Goal: Check status: Check status

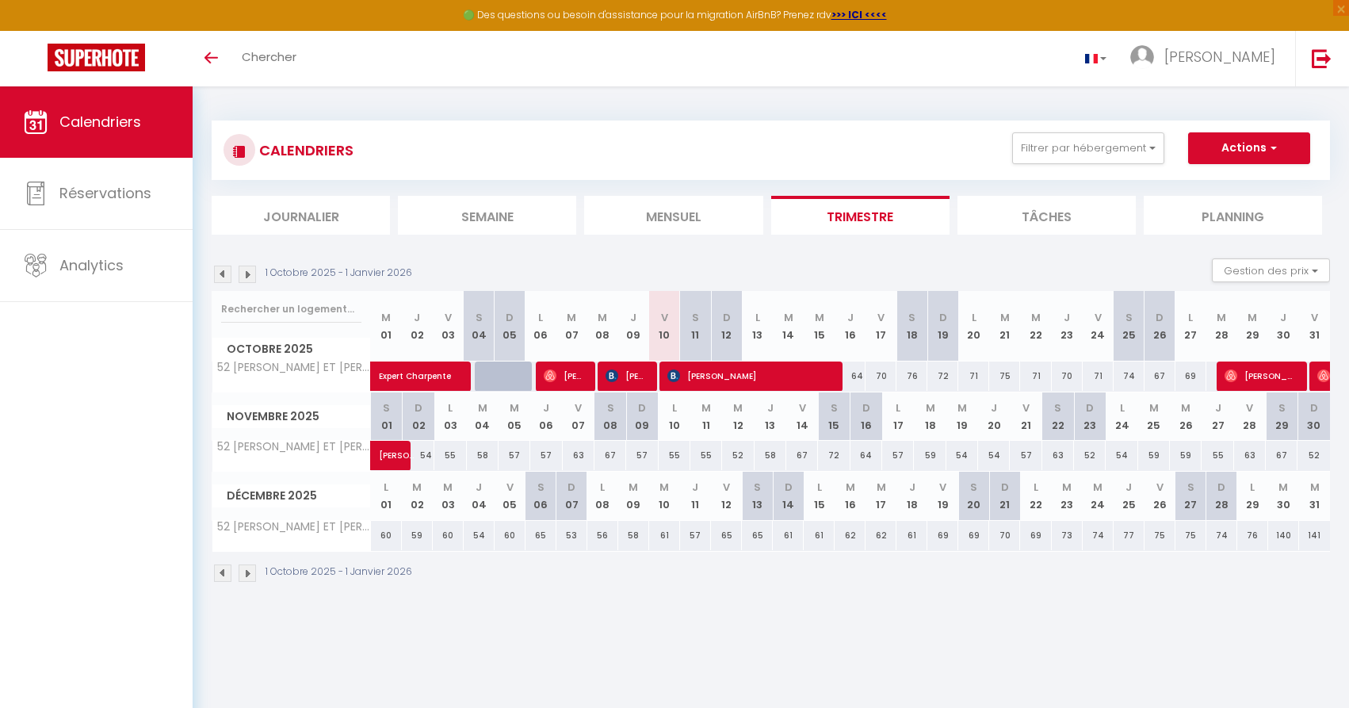
select select
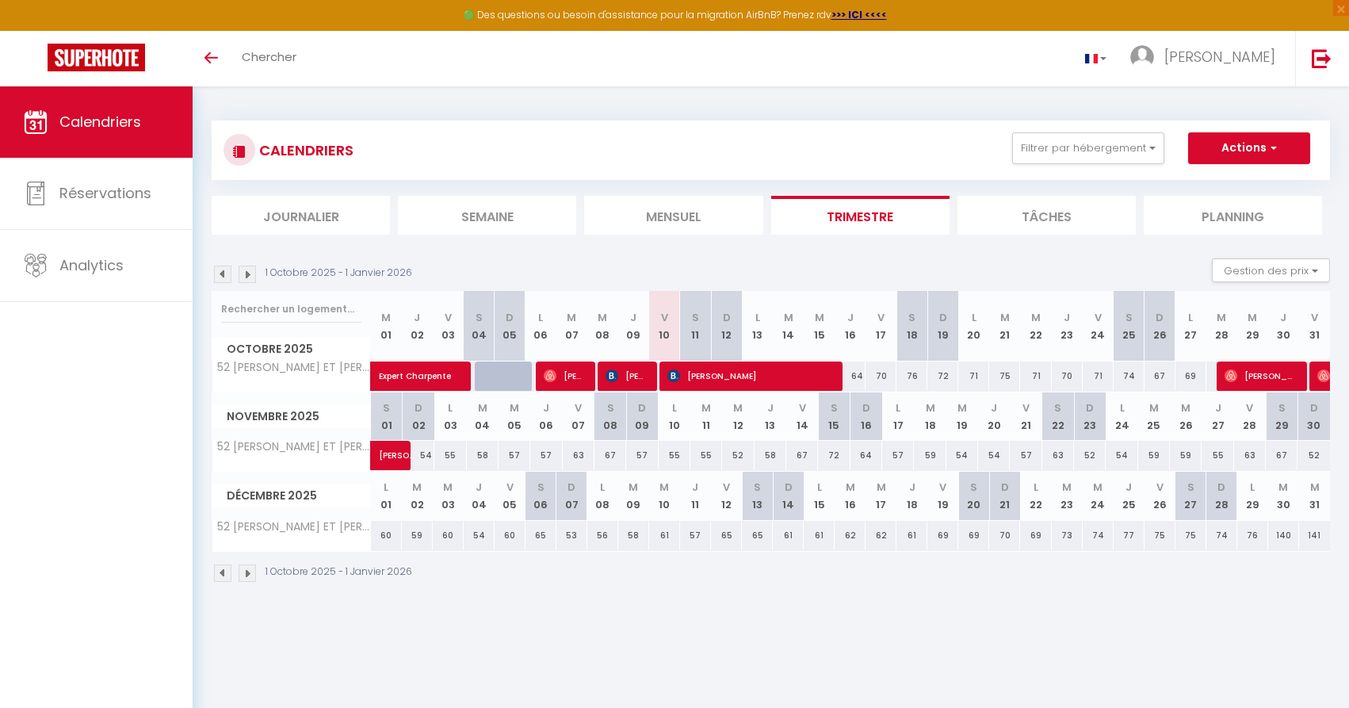
click at [628, 380] on span "[PERSON_NAME]" at bounding box center [625, 376] width 41 height 30
select select "OK"
select select "0"
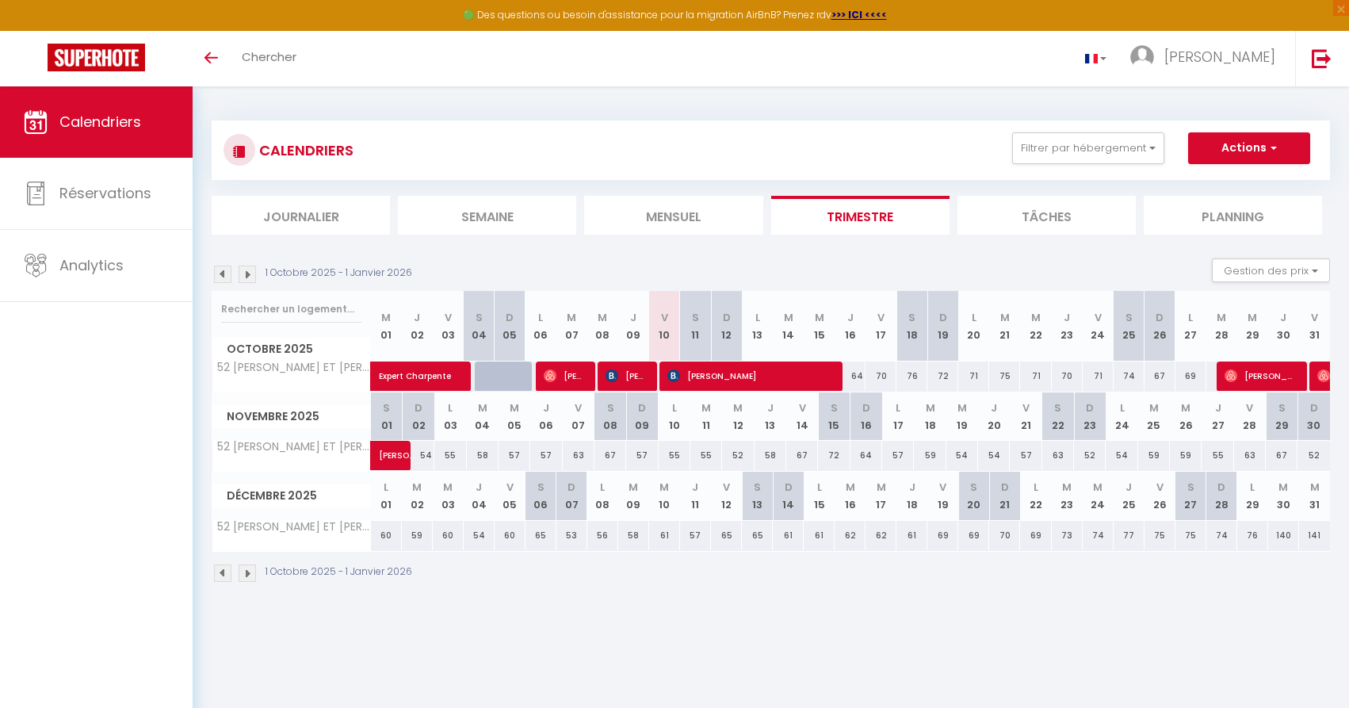
select select "1"
select select
